Goal: Task Accomplishment & Management: Complete application form

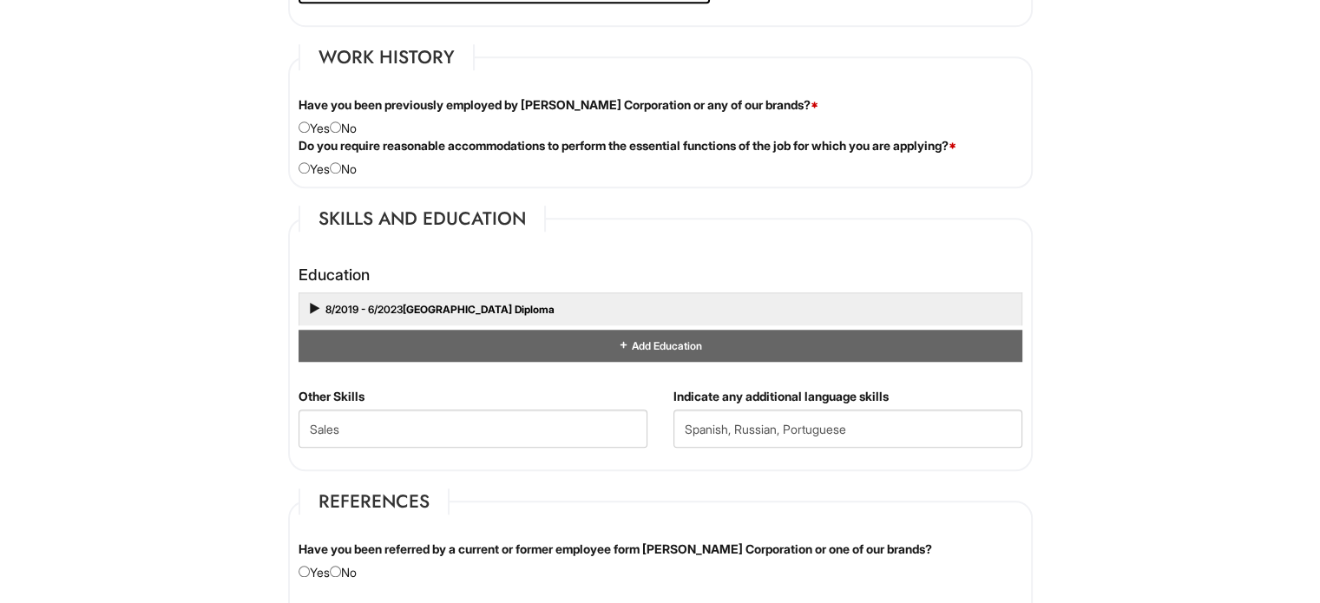
scroll to position [1417, 0]
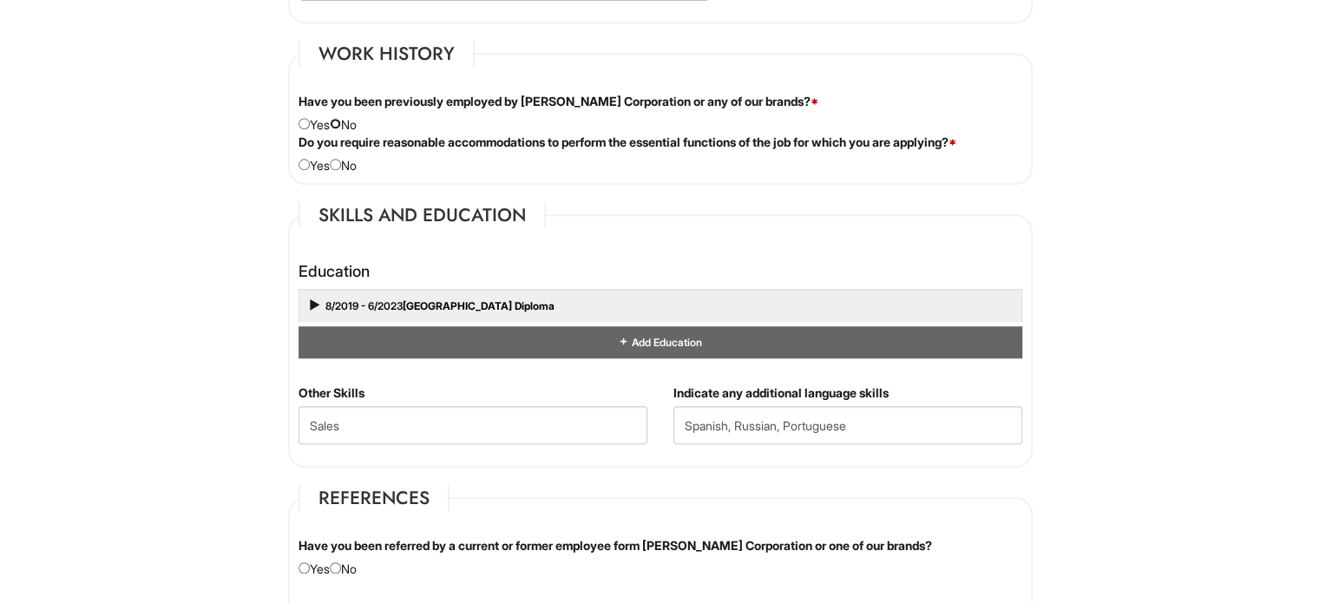
click at [339, 118] on input "radio" at bounding box center [335, 123] width 11 height 11
radio input "true"
click at [339, 161] on input "radio" at bounding box center [335, 164] width 11 height 11
radio input "true"
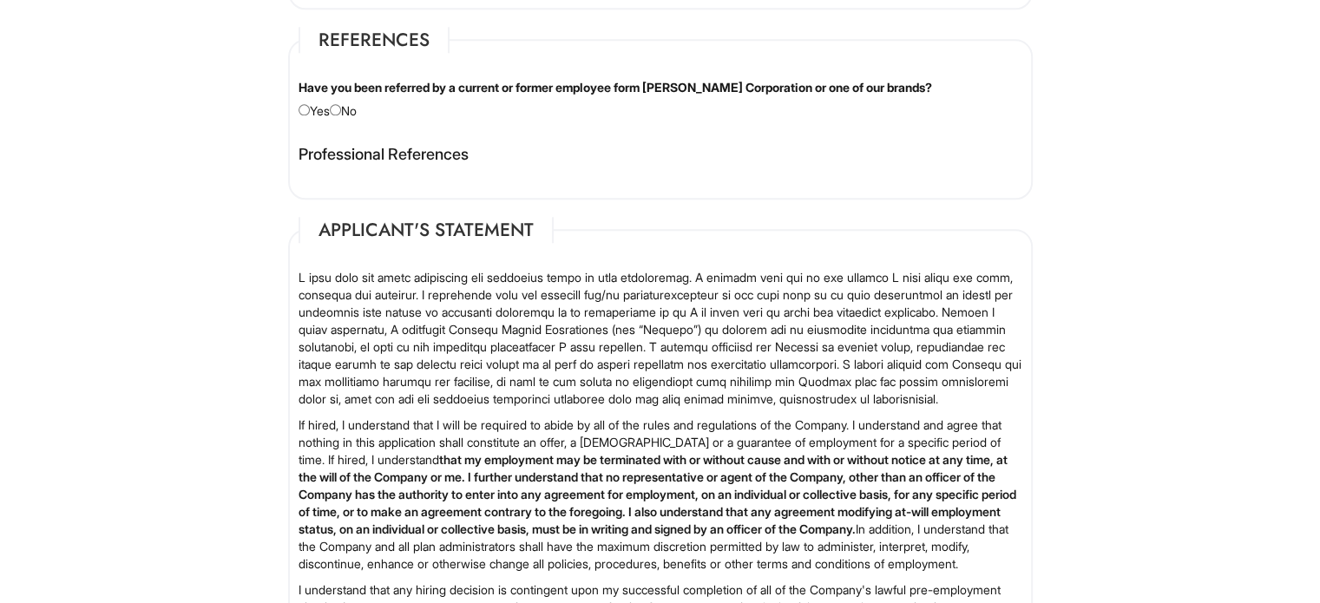
scroll to position [1876, 0]
click at [346, 117] on fieldset "References Have you been referred by a current or former employee form Giorgio …" at bounding box center [660, 112] width 745 height 173
click at [324, 95] on div "Have you been referred by a current or former employee form Giorgio Armani Corp…" at bounding box center [661, 98] width 750 height 41
click at [339, 103] on input "radio" at bounding box center [335, 108] width 11 height 11
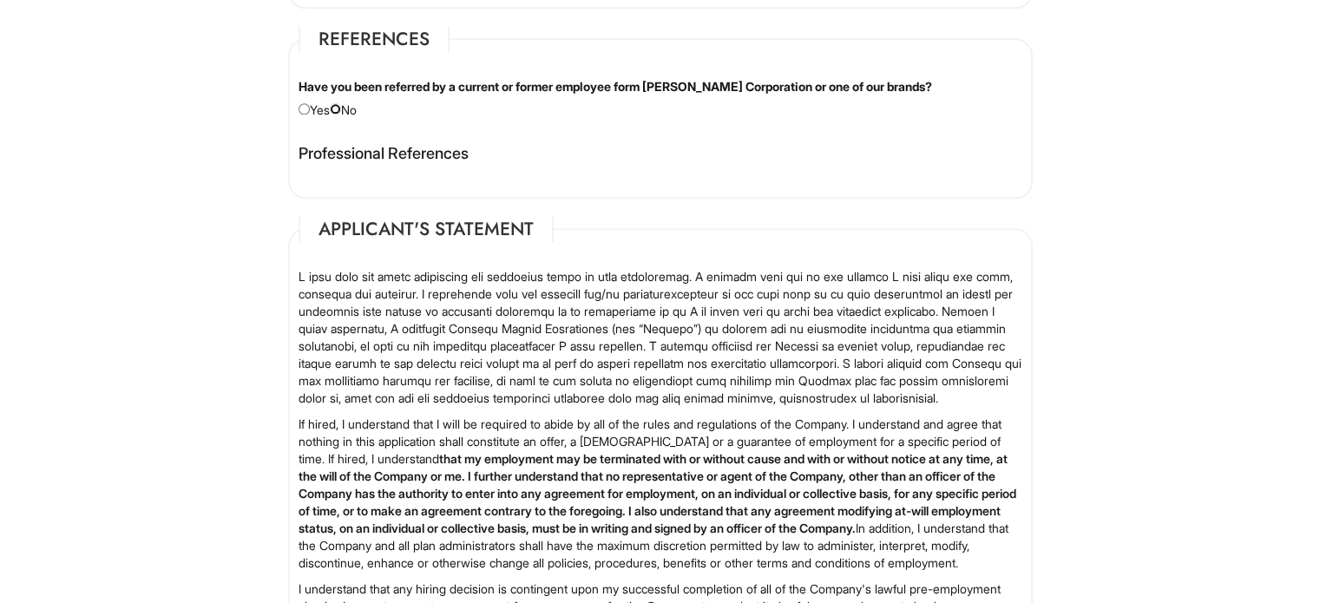
radio input "true"
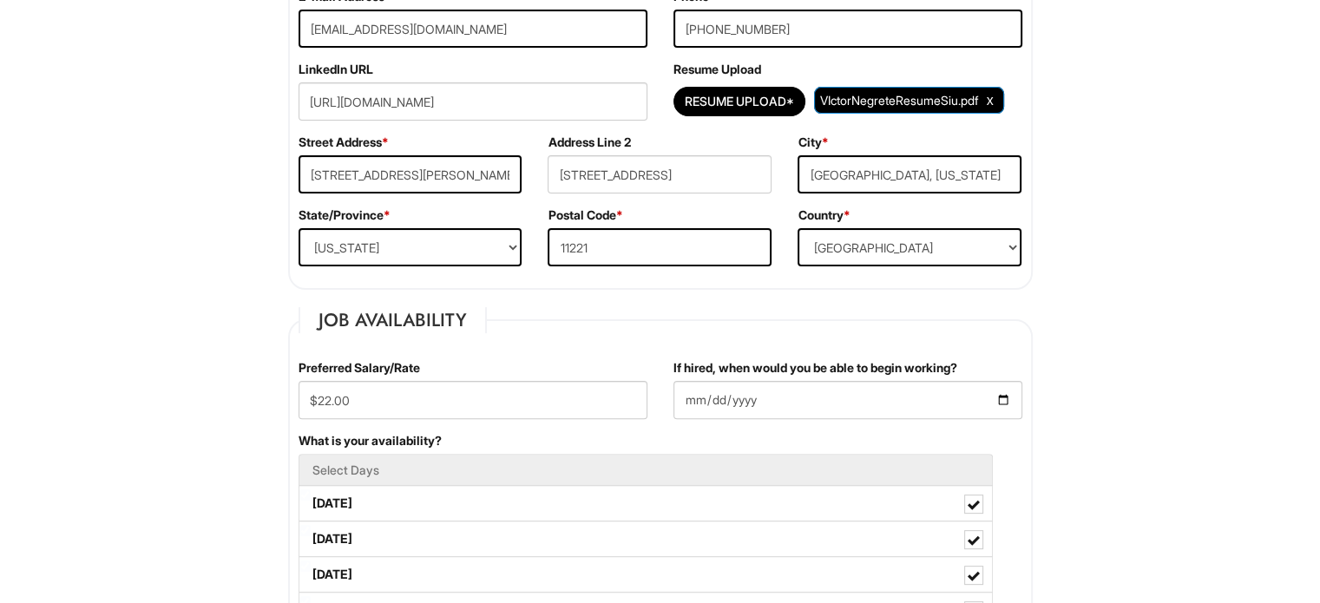
scroll to position [431, 0]
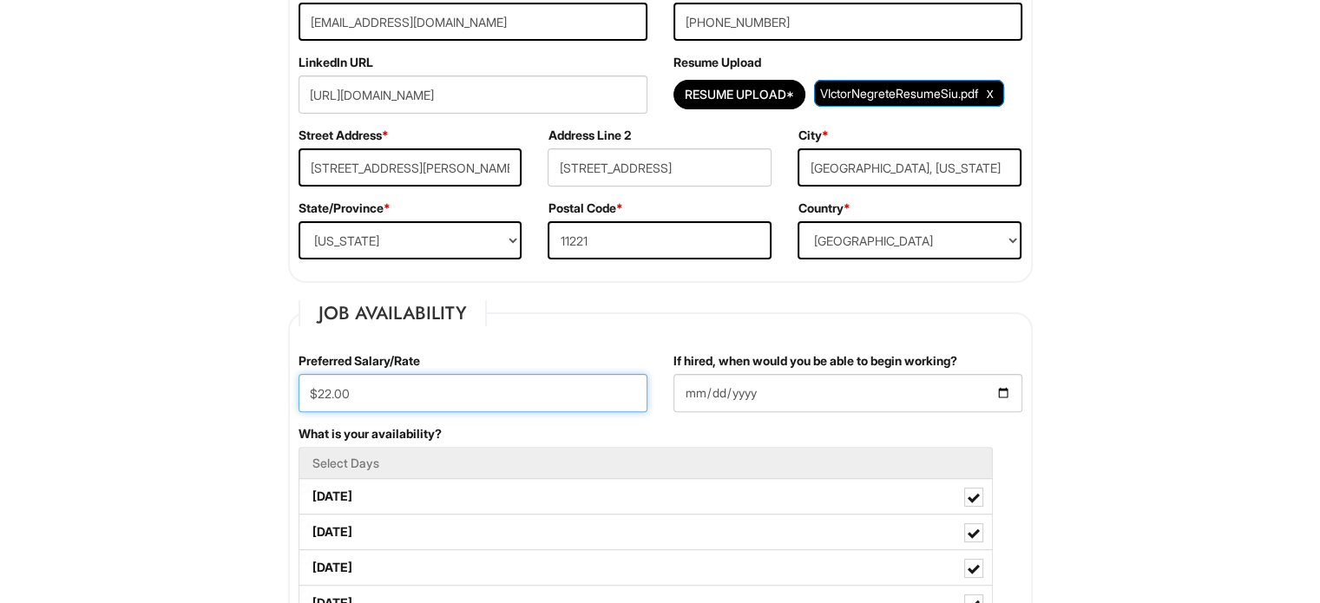
click at [524, 404] on input "$22.00" at bounding box center [473, 393] width 349 height 38
type input "$20"
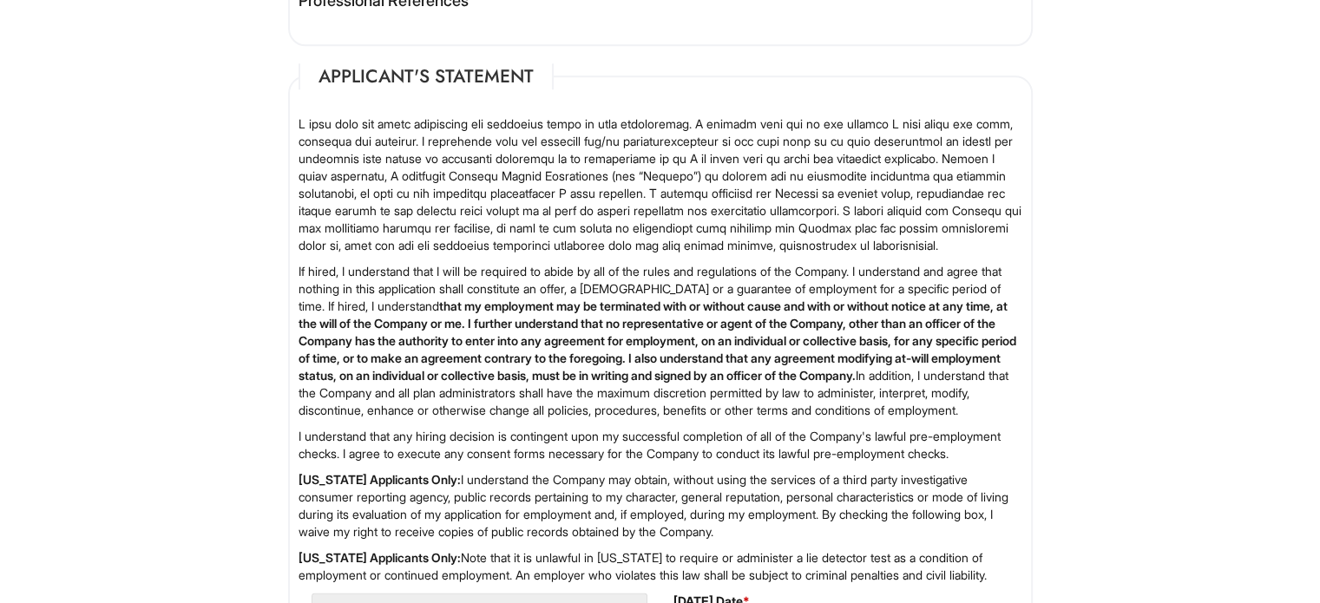
scroll to position [2367, 0]
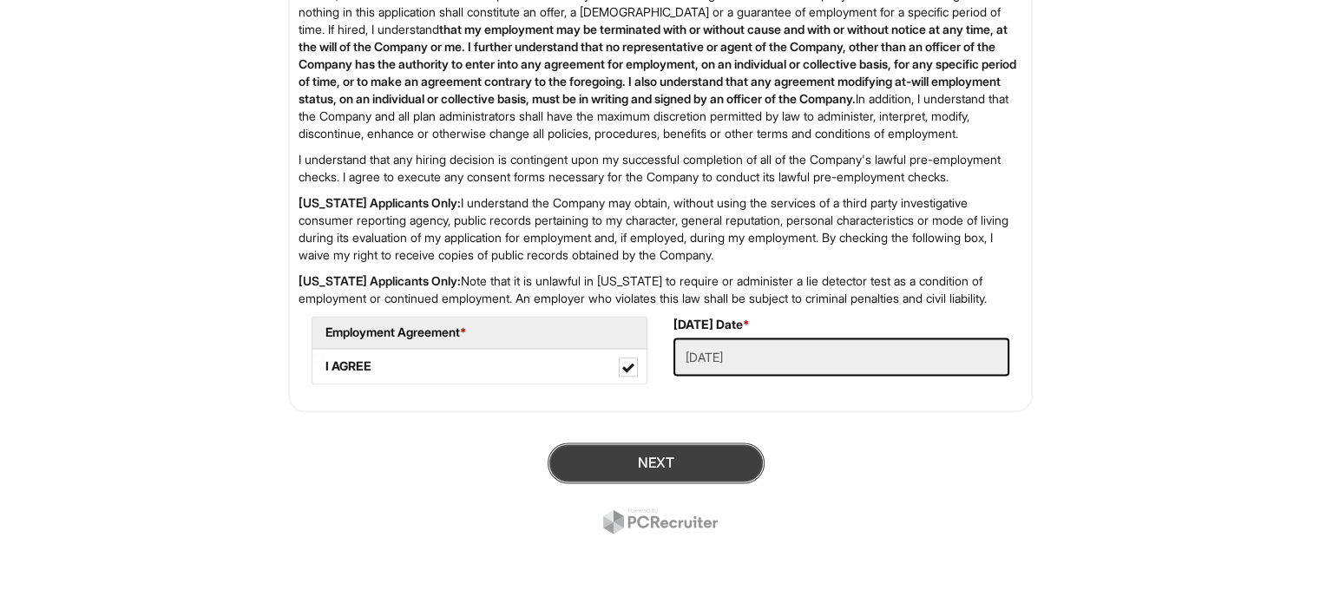
click at [656, 471] on button "Next" at bounding box center [656, 463] width 217 height 41
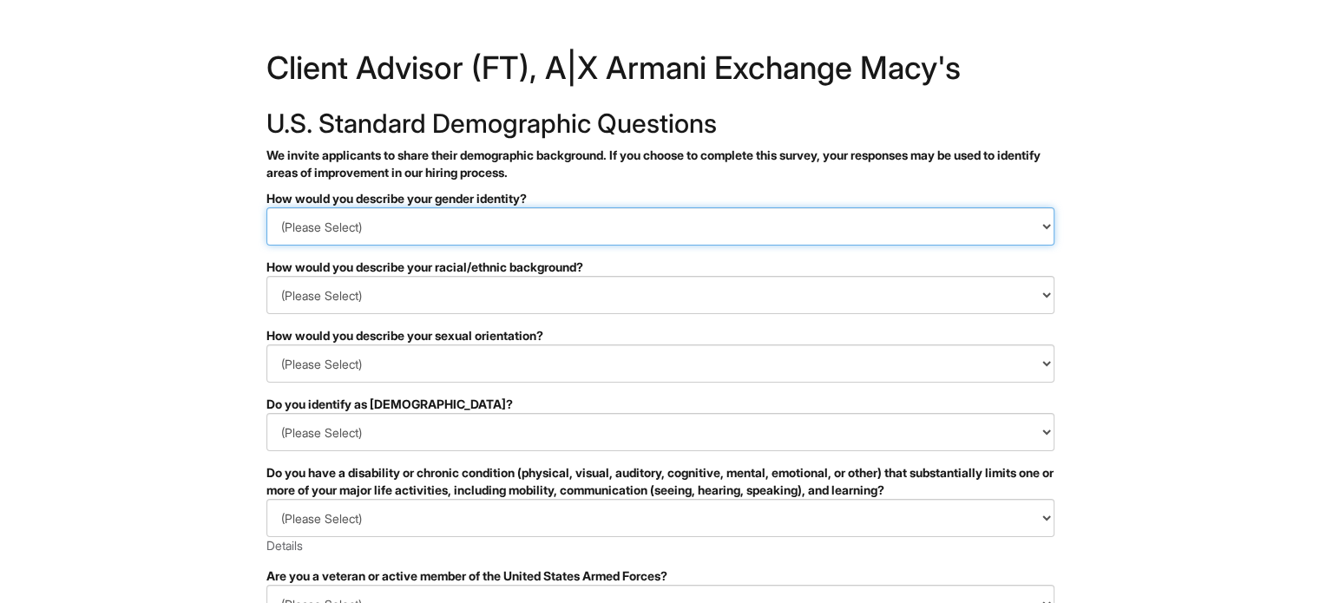
click at [580, 220] on select "(Please Select) Man Woman [DEMOGRAPHIC_DATA] I prefer to self-describe I don't …" at bounding box center [660, 226] width 788 height 38
select select "Man"
click at [266, 207] on select "(Please Select) Man Woman [DEMOGRAPHIC_DATA] I prefer to self-describe I don't …" at bounding box center [660, 226] width 788 height 38
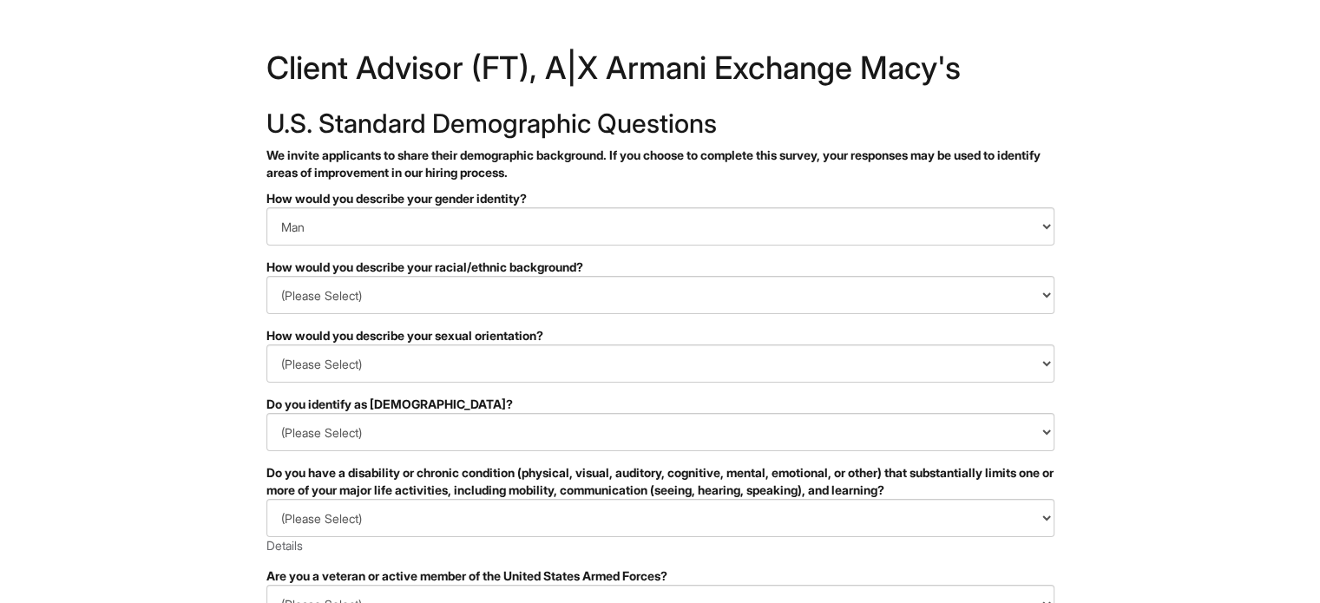
click at [445, 318] on form "PLEASE COMPLETE ALL REQUIRED FIELDS How would you describe your gender identity…" at bounding box center [660, 562] width 788 height 744
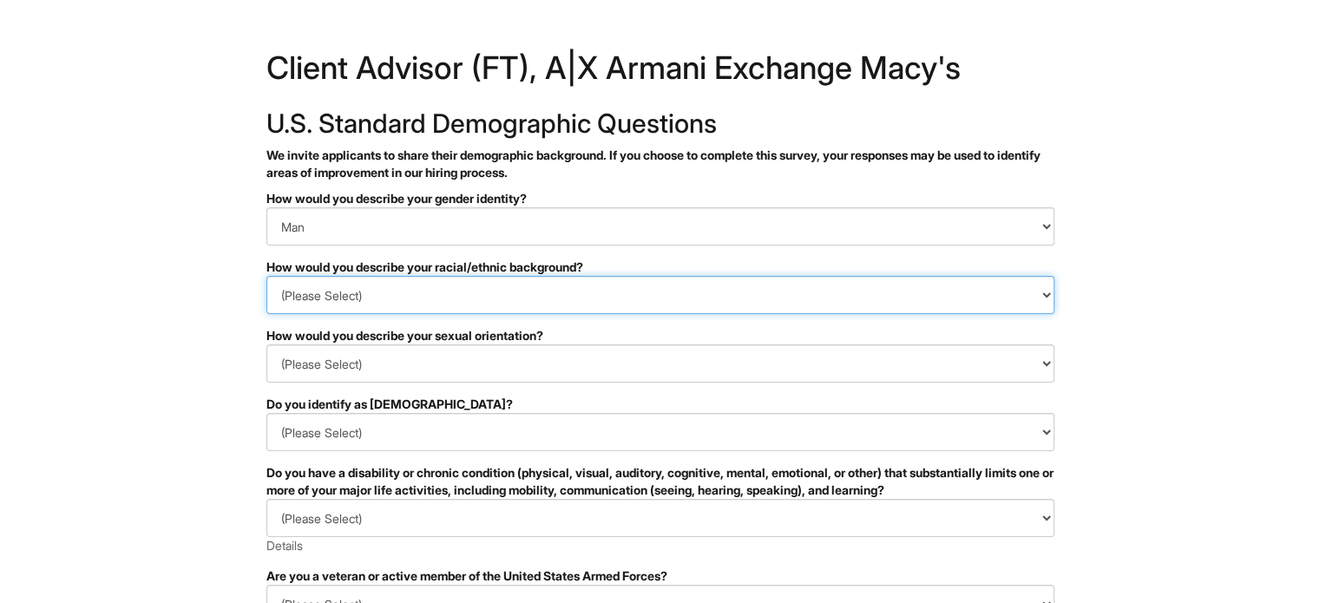
click at [462, 298] on select "(Please Select) [DEMOGRAPHIC_DATA] or of [DEMOGRAPHIC_DATA] descent [DEMOGRAPHI…" at bounding box center [660, 295] width 788 height 38
select select "Hispanic, Latinx or of Spanish Origin"
click at [266, 276] on select "(Please Select) [DEMOGRAPHIC_DATA] or of [DEMOGRAPHIC_DATA] descent [DEMOGRAPHI…" at bounding box center [660, 295] width 788 height 38
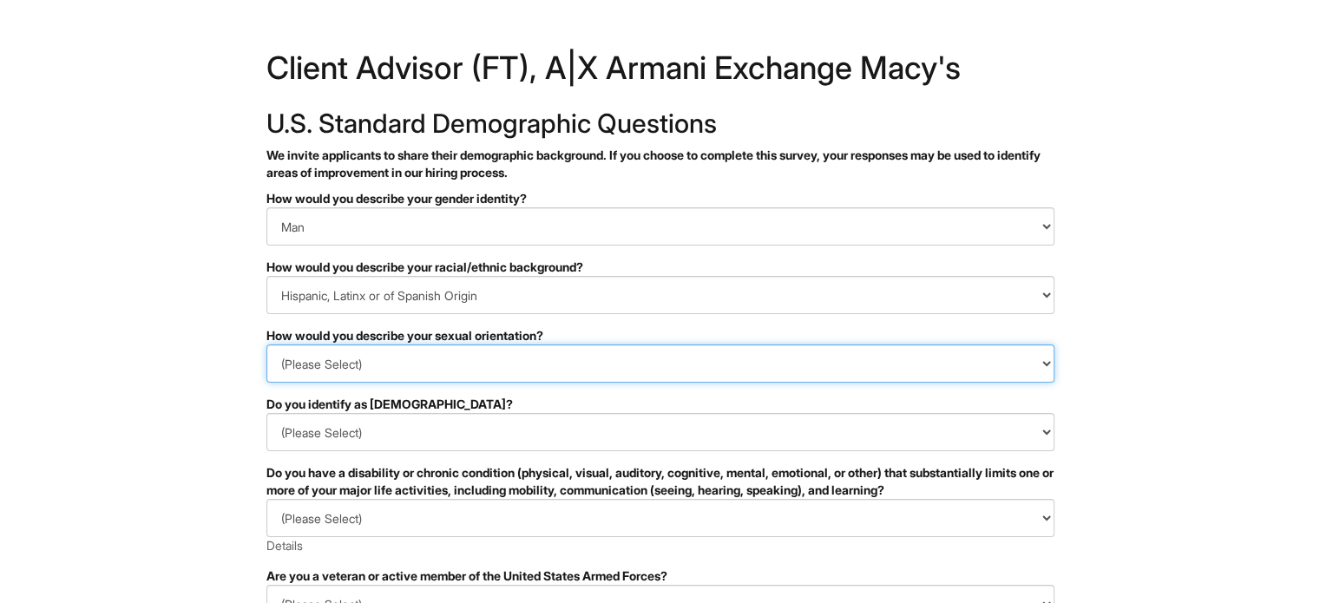
click at [407, 376] on select "(Please Select) [DEMOGRAPHIC_DATA] [DEMOGRAPHIC_DATA] and/or [DEMOGRAPHIC_DATA]…" at bounding box center [660, 364] width 788 height 38
select select "[DEMOGRAPHIC_DATA]"
click at [266, 345] on select "(Please Select) [DEMOGRAPHIC_DATA] [DEMOGRAPHIC_DATA] and/or [DEMOGRAPHIC_DATA]…" at bounding box center [660, 364] width 788 height 38
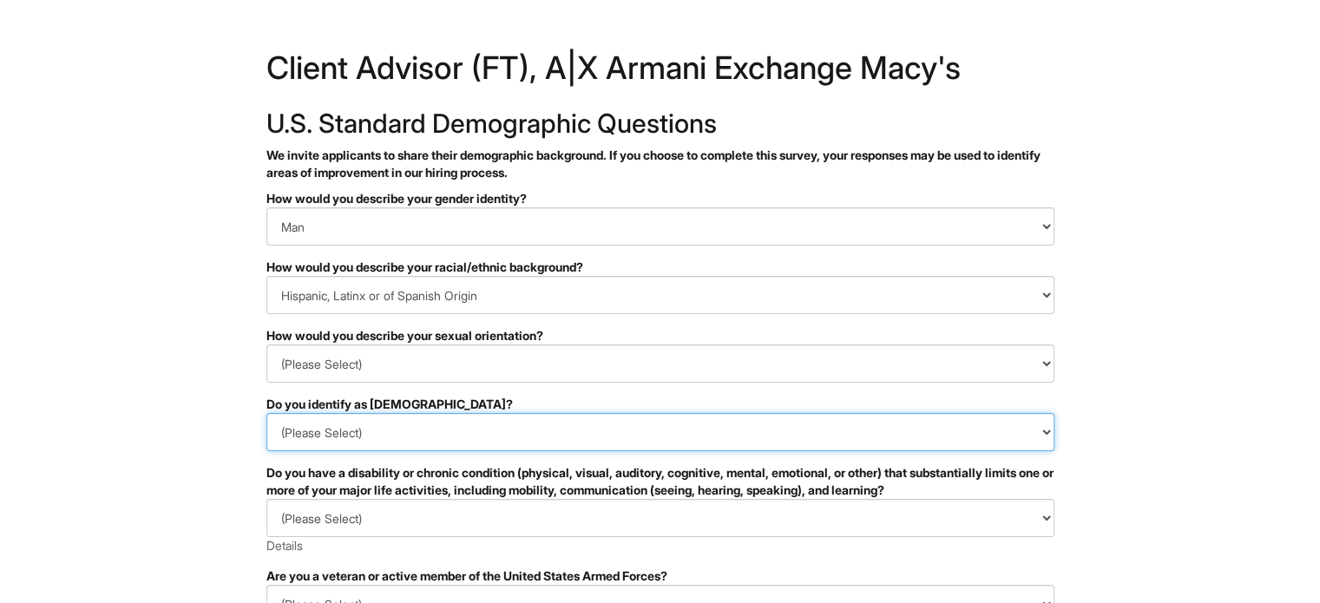
click at [401, 437] on select "(Please Select) Yes No I prefer to self-describe I don't wish to answer" at bounding box center [660, 432] width 788 height 38
select select "No"
click at [266, 413] on select "(Please Select) Yes No I prefer to self-describe I don't wish to answer" at bounding box center [660, 432] width 788 height 38
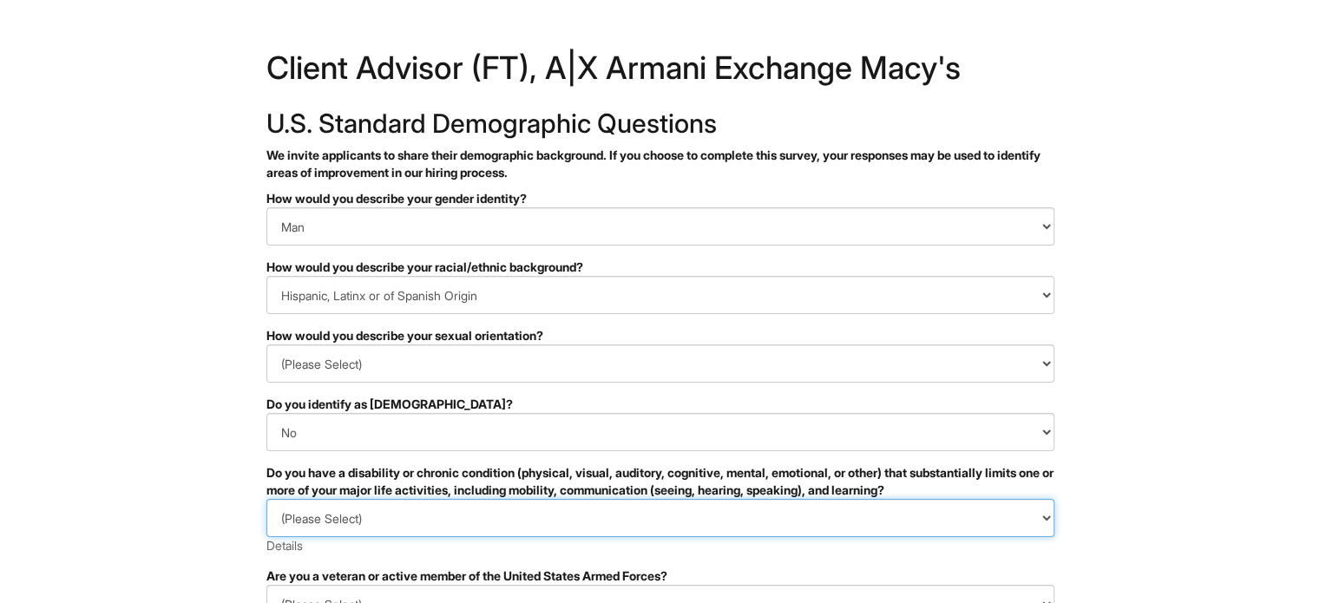
click at [391, 508] on select "(Please Select) YES, I HAVE A DISABILITY (or previously had a disability) NO, I…" at bounding box center [660, 518] width 788 height 38
select select "NO, I DON'T HAVE A DISABILITY"
click at [266, 499] on select "(Please Select) YES, I HAVE A DISABILITY (or previously had a disability) NO, I…" at bounding box center [660, 518] width 788 height 38
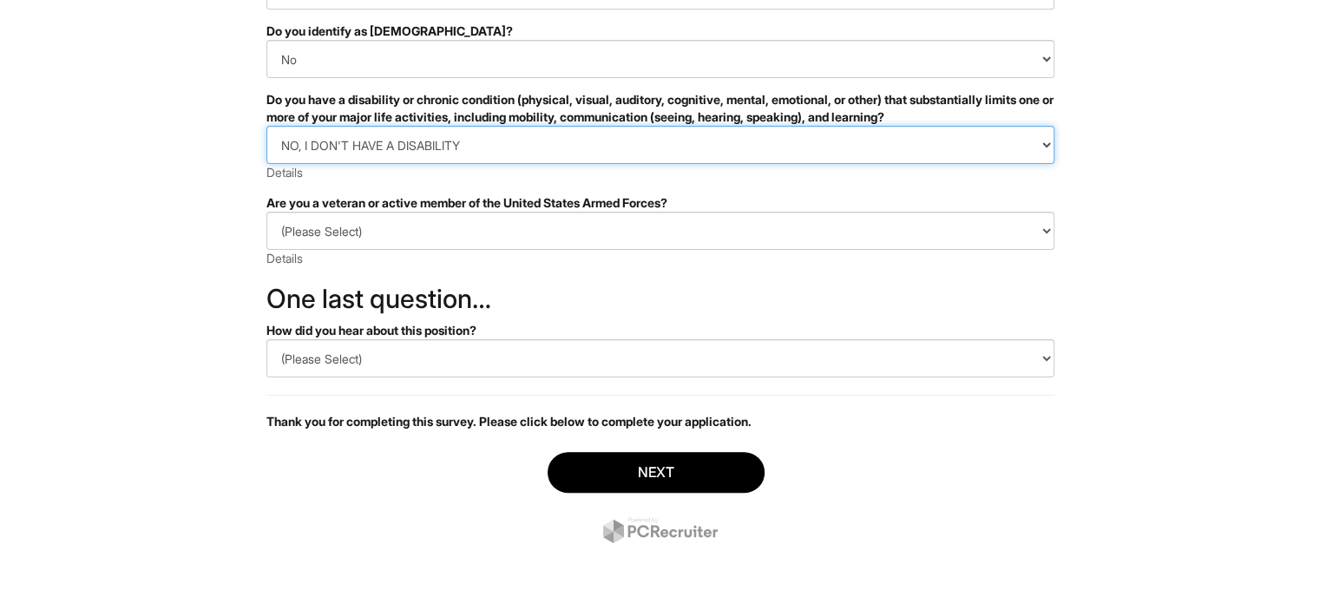
scroll to position [364, 0]
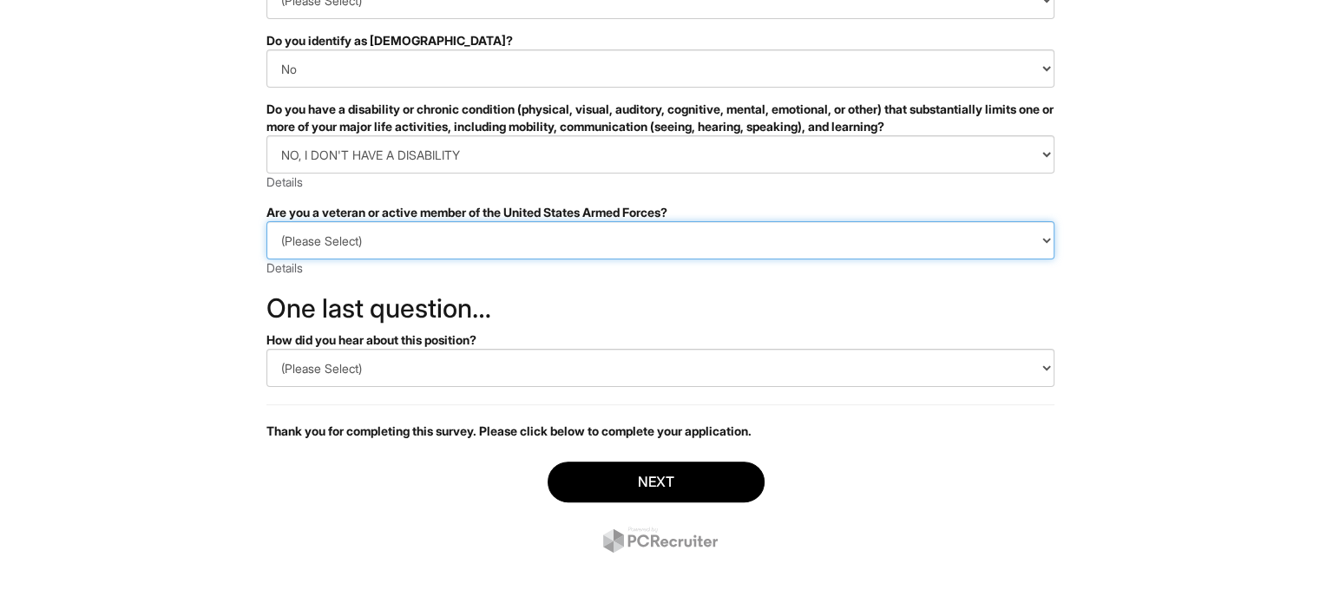
click at [449, 234] on select "(Please Select) I IDENTIFY AS ONE OR MORE OF THE CLASSIFICATIONS OF PROTECTED V…" at bounding box center [660, 240] width 788 height 38
select select "I AM NOT A PROTECTED VETERAN"
click at [266, 221] on select "(Please Select) I IDENTIFY AS ONE OR MORE OF THE CLASSIFICATIONS OF PROTECTED V…" at bounding box center [660, 240] width 788 height 38
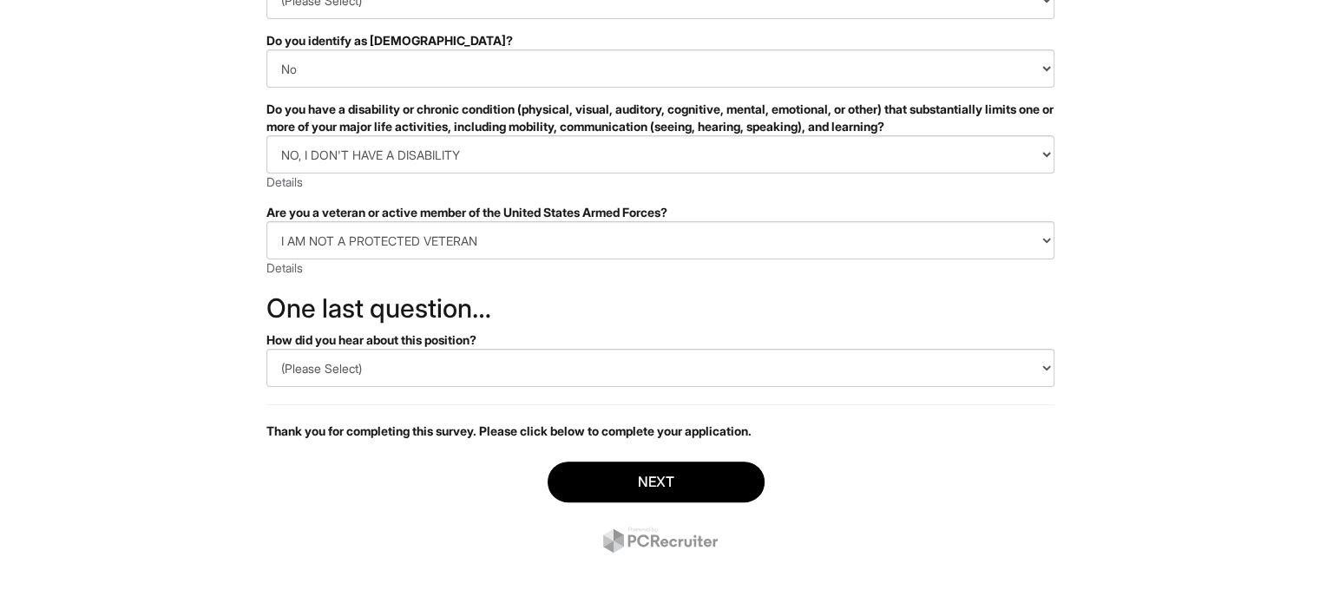
click at [413, 346] on div "How did you hear about this position?" at bounding box center [660, 340] width 788 height 17
click at [413, 347] on div "How did you hear about this position?" at bounding box center [660, 340] width 788 height 17
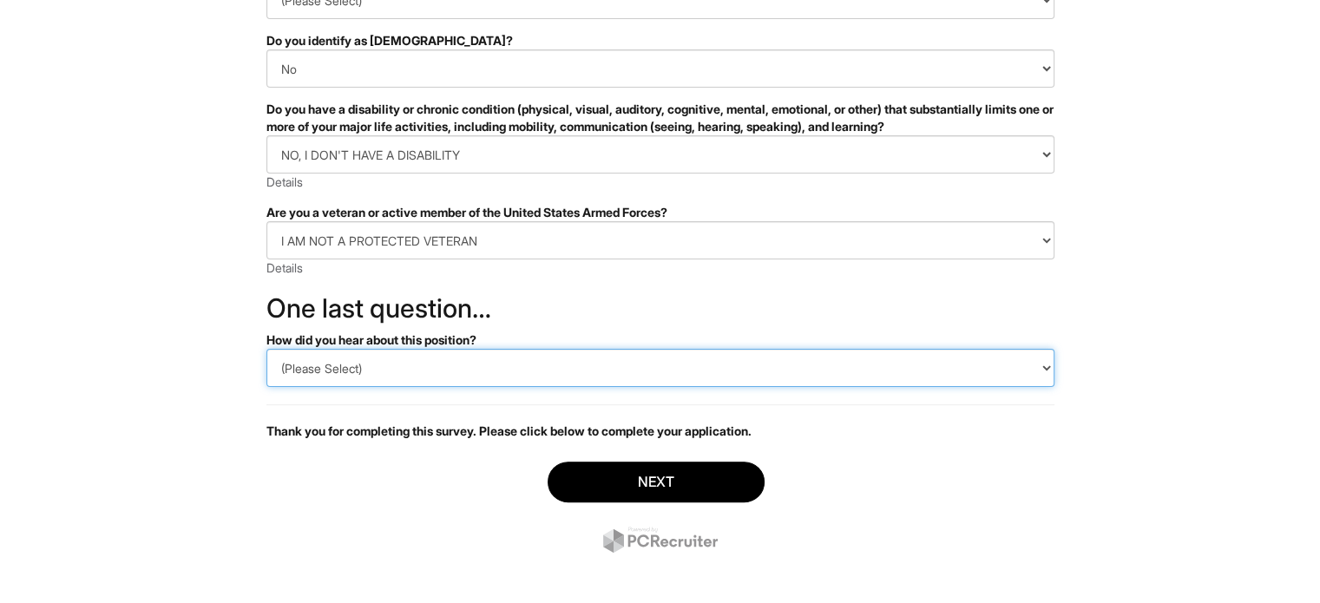
click at [385, 380] on select "(Please Select) CareerBuilder Indeed LinkedIn Monster Referral Other" at bounding box center [660, 368] width 788 height 38
select select "LinkedIn"
click at [266, 349] on select "(Please Select) CareerBuilder Indeed LinkedIn Monster Referral Other" at bounding box center [660, 368] width 788 height 38
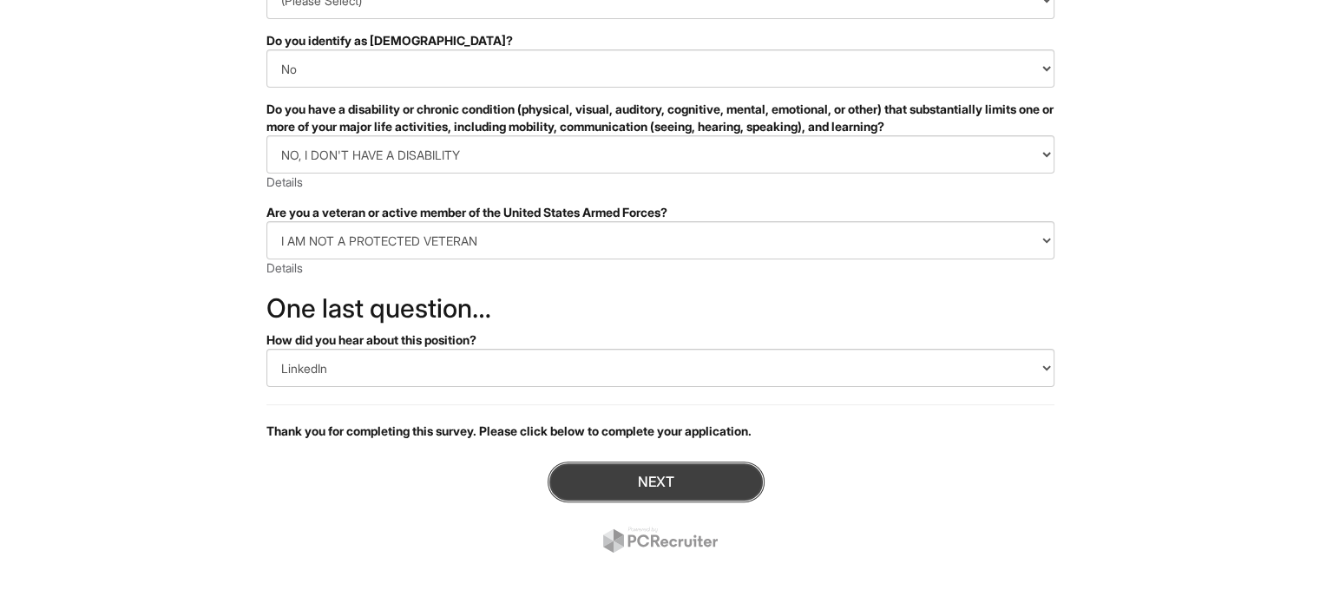
click at [632, 466] on button "Next" at bounding box center [656, 482] width 217 height 41
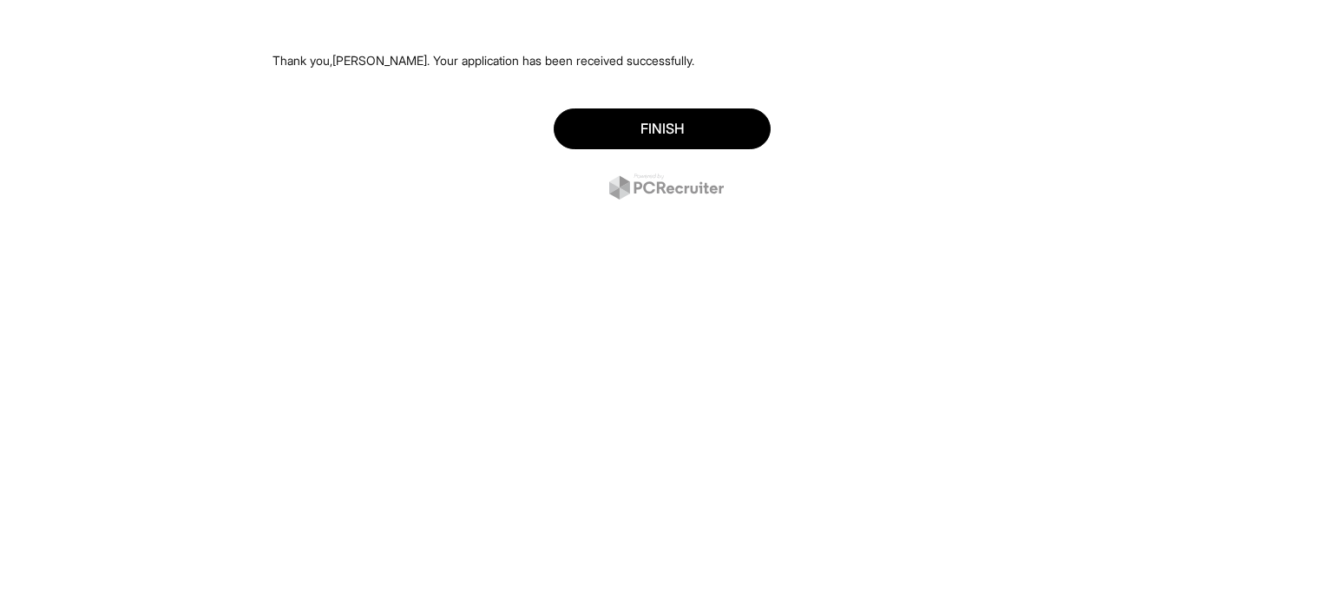
click at [656, 107] on div "Finish" at bounding box center [667, 156] width 788 height 122
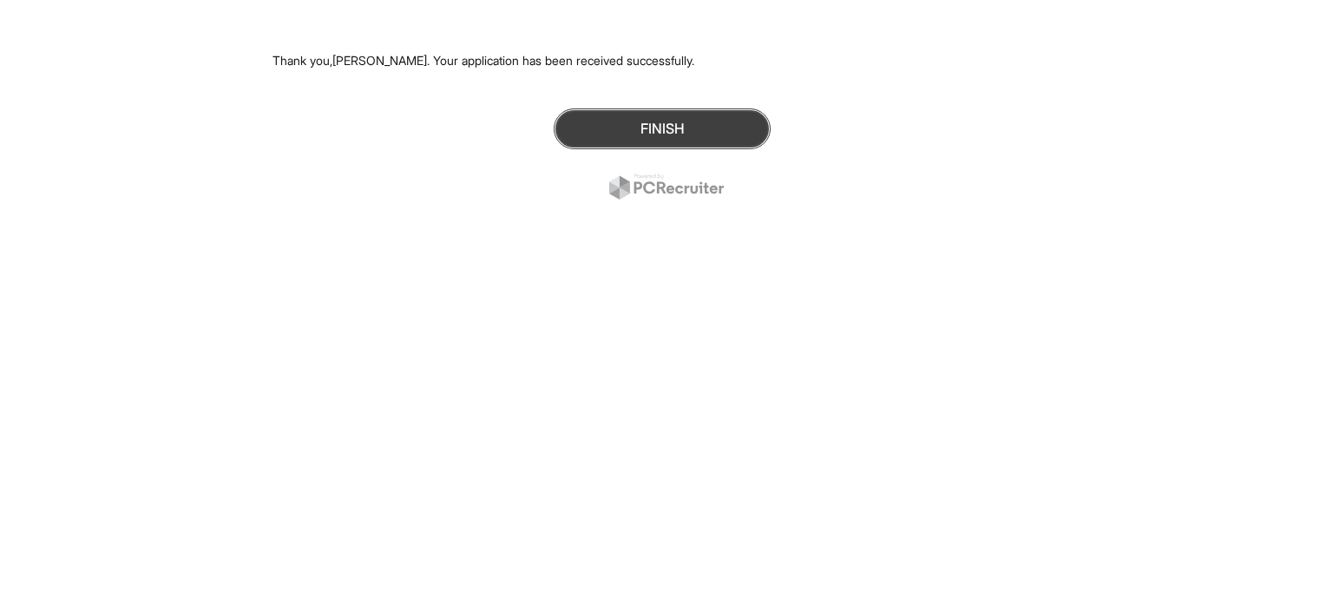
click at [641, 131] on button "Finish" at bounding box center [662, 128] width 217 height 41
